Goal: Task Accomplishment & Management: Manage account settings

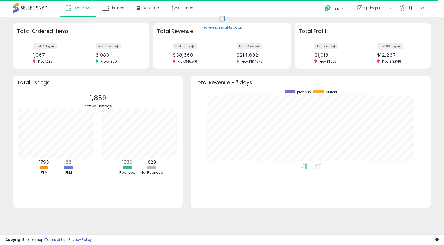
scroll to position [74, 230]
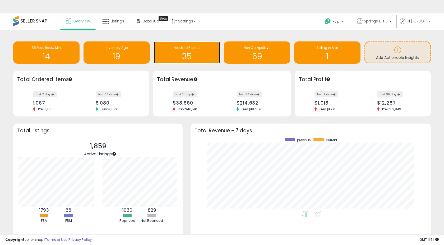
click at [192, 44] on div "Needs to Reprice 35" at bounding box center [187, 53] width 66 height 22
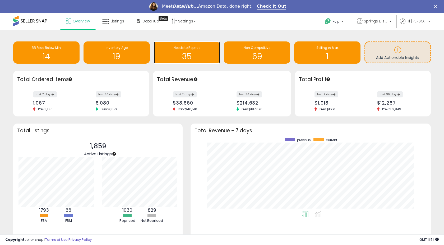
scroll to position [0, 0]
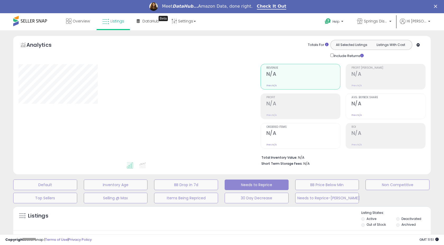
select select "**"
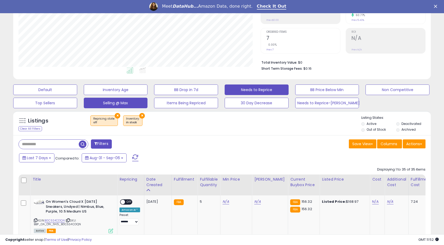
scroll to position [176, 0]
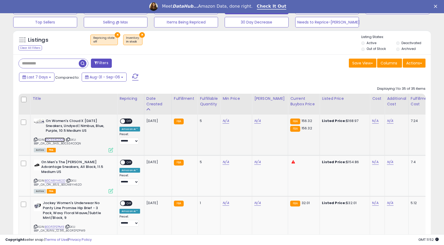
click at [58, 140] on link "B0C5S4CDQN" at bounding box center [55, 140] width 20 height 4
click at [54, 141] on link "B0C5S4CDQN" at bounding box center [55, 140] width 20 height 4
click at [223, 121] on link "N/A" at bounding box center [226, 120] width 6 height 5
type input "******"
click at [243, 108] on icon "submit" at bounding box center [241, 107] width 3 height 3
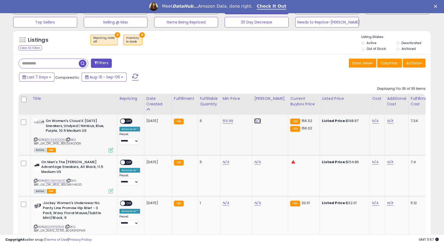
click at [254, 122] on link "N/A" at bounding box center [257, 120] width 6 height 5
click at [255, 122] on link "N/A" at bounding box center [257, 120] width 6 height 5
click at [257, 121] on link "N/A" at bounding box center [257, 120] width 6 height 5
type input "******"
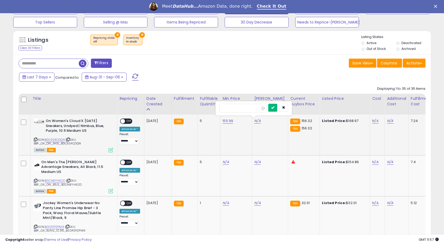
click at [277, 108] on button "submit" at bounding box center [272, 108] width 9 height 8
click at [127, 121] on span "OFF" at bounding box center [129, 121] width 8 height 4
click at [57, 179] on link "B0CN8YH62D" at bounding box center [55, 181] width 21 height 4
click at [56, 179] on link "B0CN8YH62D" at bounding box center [55, 181] width 21 height 4
click at [226, 163] on link "N/A" at bounding box center [226, 162] width 6 height 5
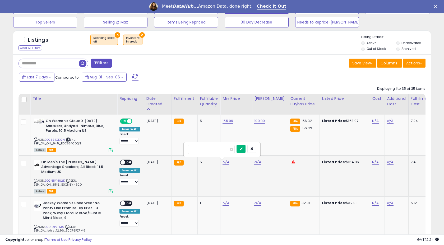
type input "******"
click at [244, 146] on button "submit" at bounding box center [241, 149] width 9 height 8
click at [256, 163] on link "N/A" at bounding box center [257, 162] width 6 height 5
type input "******"
click at [275, 149] on button "submit" at bounding box center [272, 149] width 9 height 8
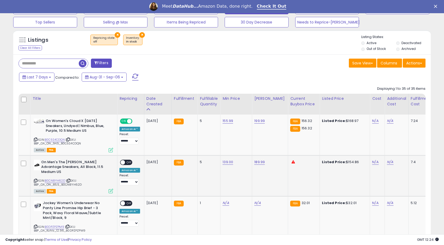
click at [125, 162] on div "ON OFF" at bounding box center [120, 162] width 12 height 4
click at [128, 162] on span "OFF" at bounding box center [129, 162] width 8 height 4
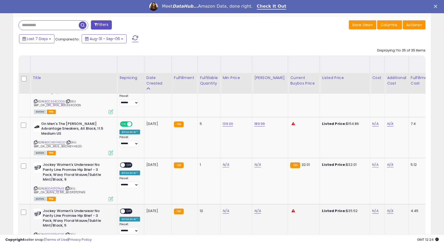
scroll to position [311, 0]
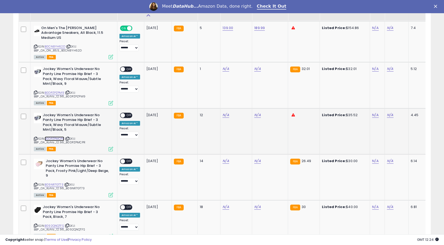
click at [55, 137] on link "B0DPZPMCPR" at bounding box center [55, 139] width 20 height 4
